Goal: Transaction & Acquisition: Purchase product/service

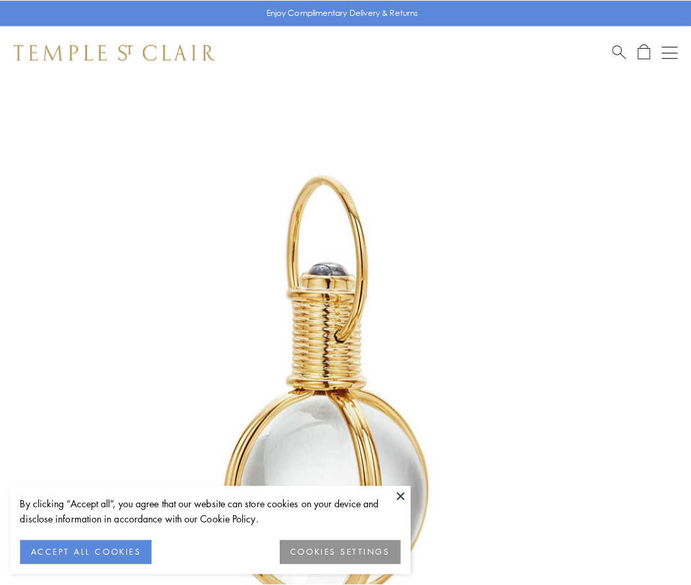
scroll to position [344, 0]
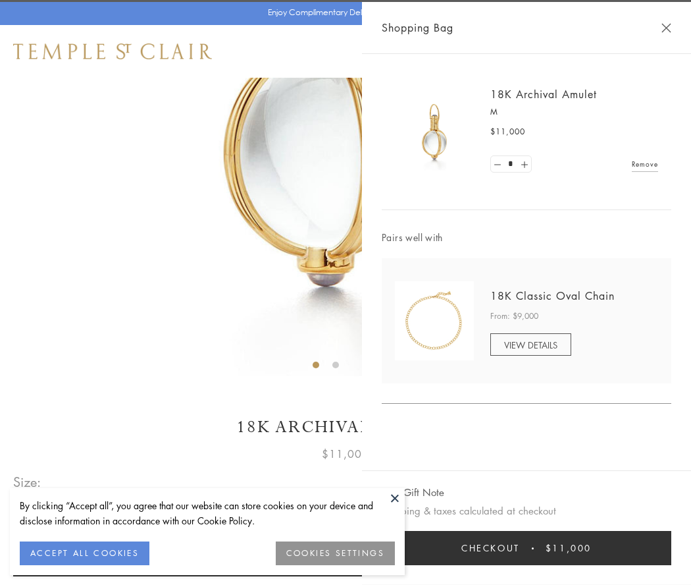
click at [527, 548] on button "Checkout $11,000" at bounding box center [527, 548] width 290 height 34
